Goal: Find specific page/section: Find specific page/section

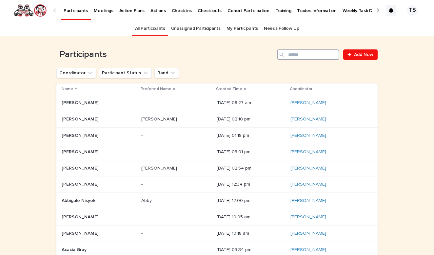
click at [298, 58] on input "Search" at bounding box center [308, 54] width 62 height 10
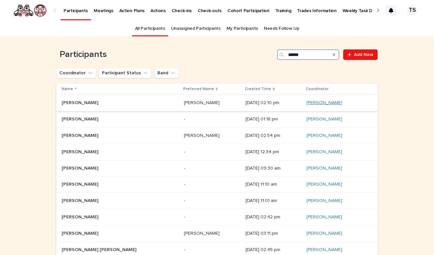
type input "******"
click at [316, 102] on link "[PERSON_NAME]" at bounding box center [324, 103] width 36 height 6
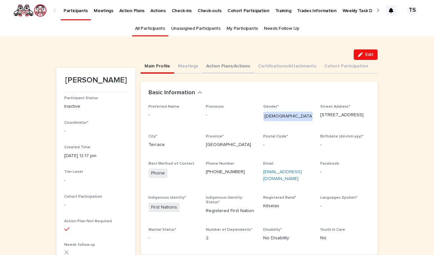
scroll to position [0, 0]
click at [217, 69] on button "Action Plans/Actions" at bounding box center [228, 67] width 52 height 14
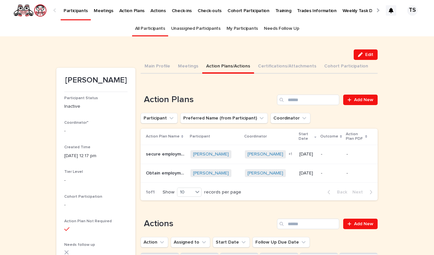
click at [350, 176] on p "-" at bounding box center [356, 174] width 21 height 6
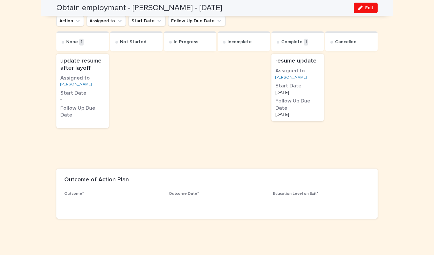
scroll to position [347, 0]
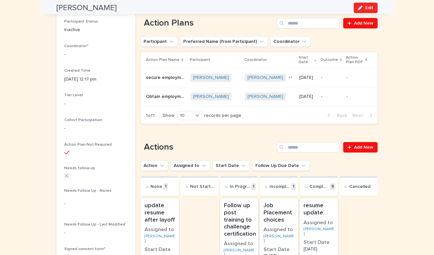
scroll to position [21, 0]
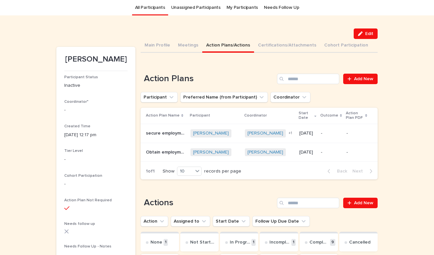
click at [323, 135] on td "-" at bounding box center [331, 133] width 26 height 19
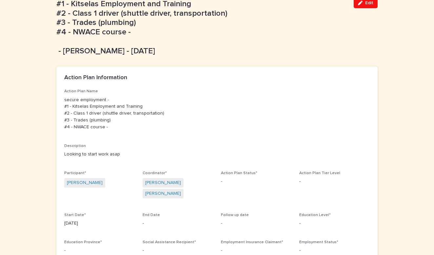
scroll to position [87, 0]
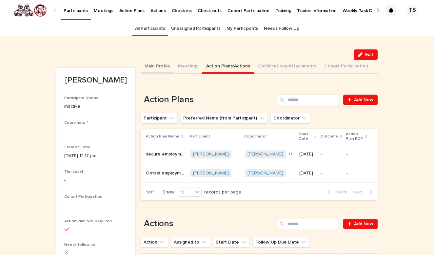
click at [161, 67] on button "Main Profile" at bounding box center [157, 67] width 33 height 14
